Goal: Find specific page/section: Find specific page/section

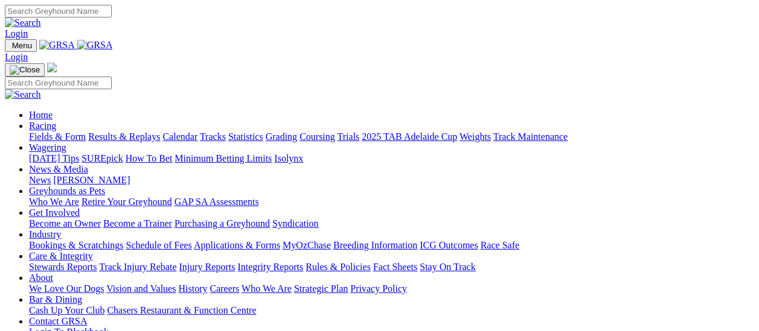
click at [60, 132] on link "Fields & Form" at bounding box center [57, 137] width 57 height 10
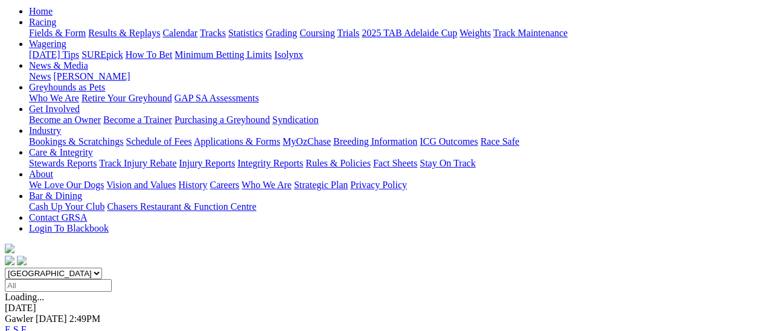
scroll to position [121, 0]
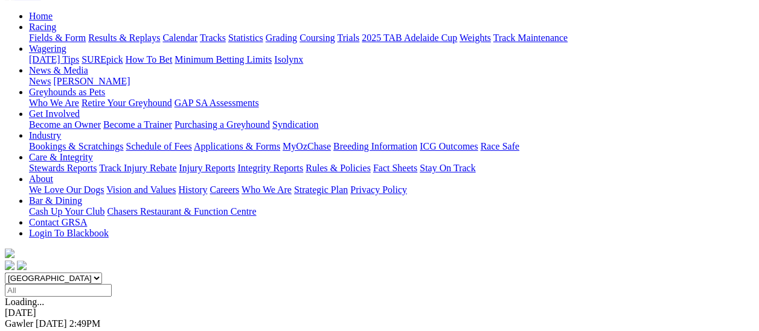
click at [27, 330] on link "F" at bounding box center [23, 335] width 5 height 10
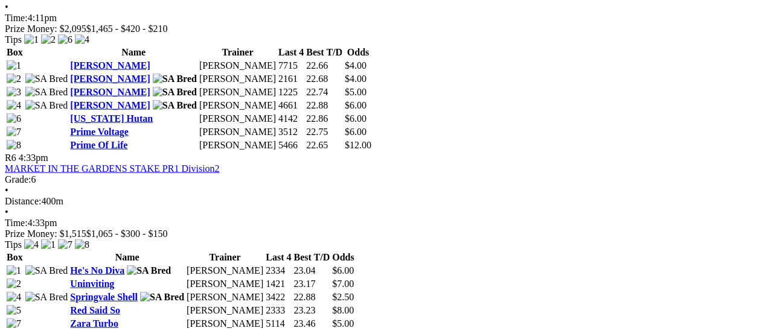
scroll to position [1570, 0]
